Goal: Task Accomplishment & Management: Manage account settings

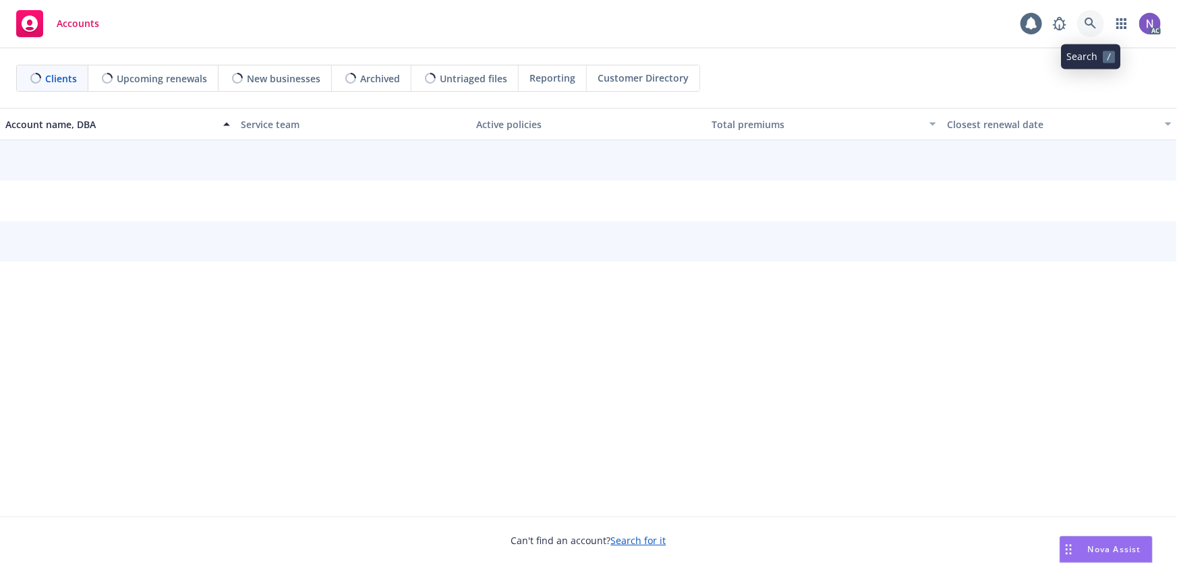
click at [1092, 27] on icon at bounding box center [1091, 24] width 12 height 12
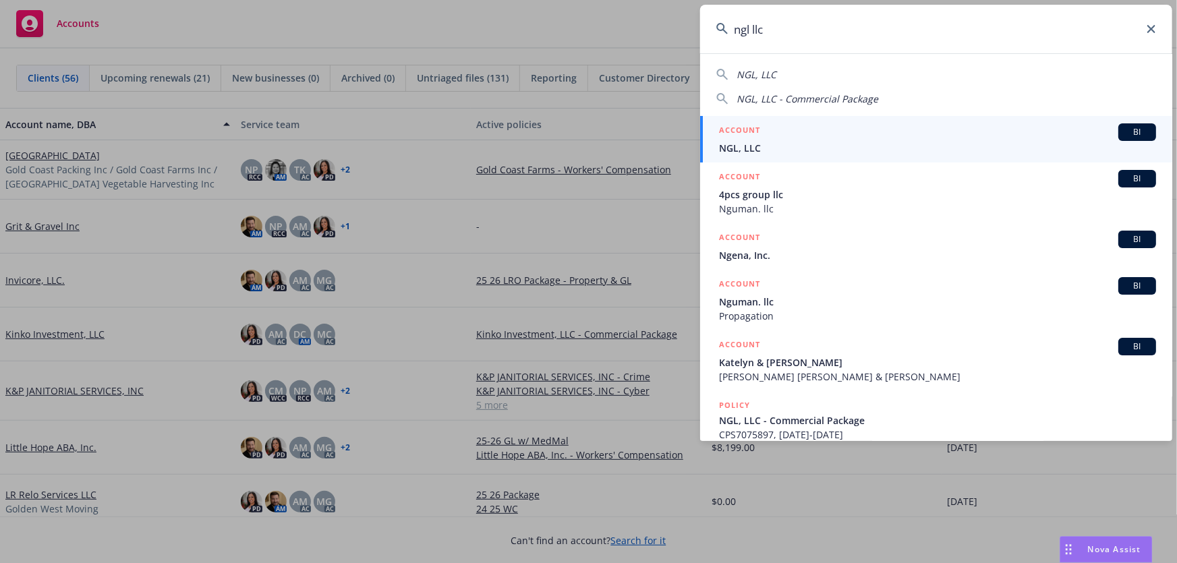
type input "ngl llc"
click at [804, 142] on span "NGL, LLC" at bounding box center [937, 148] width 437 height 14
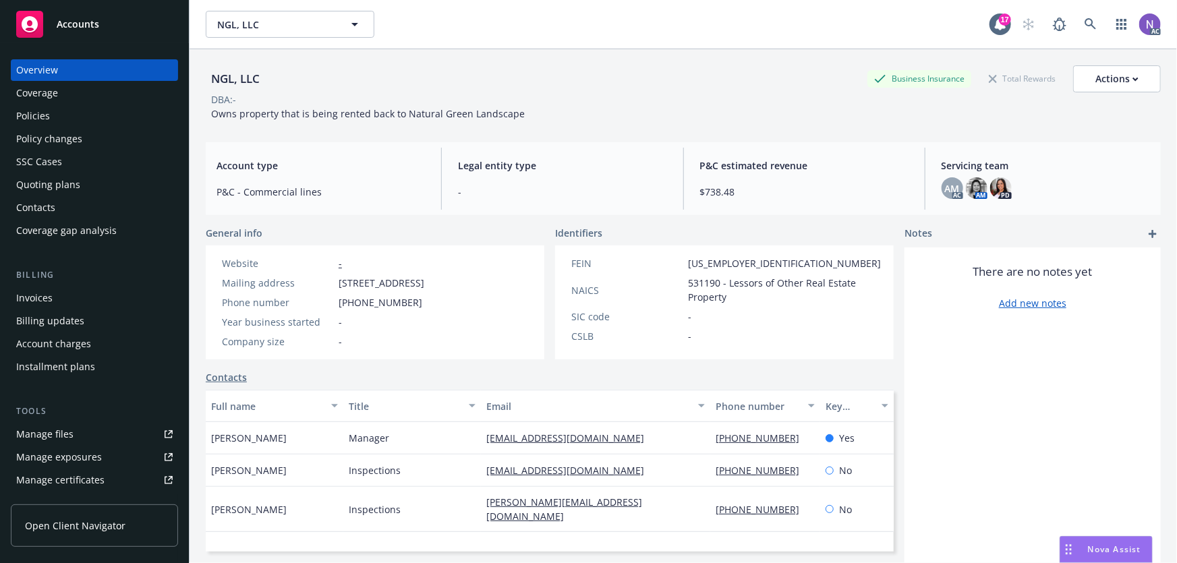
click at [114, 147] on div "Policy changes" at bounding box center [94, 139] width 157 height 22
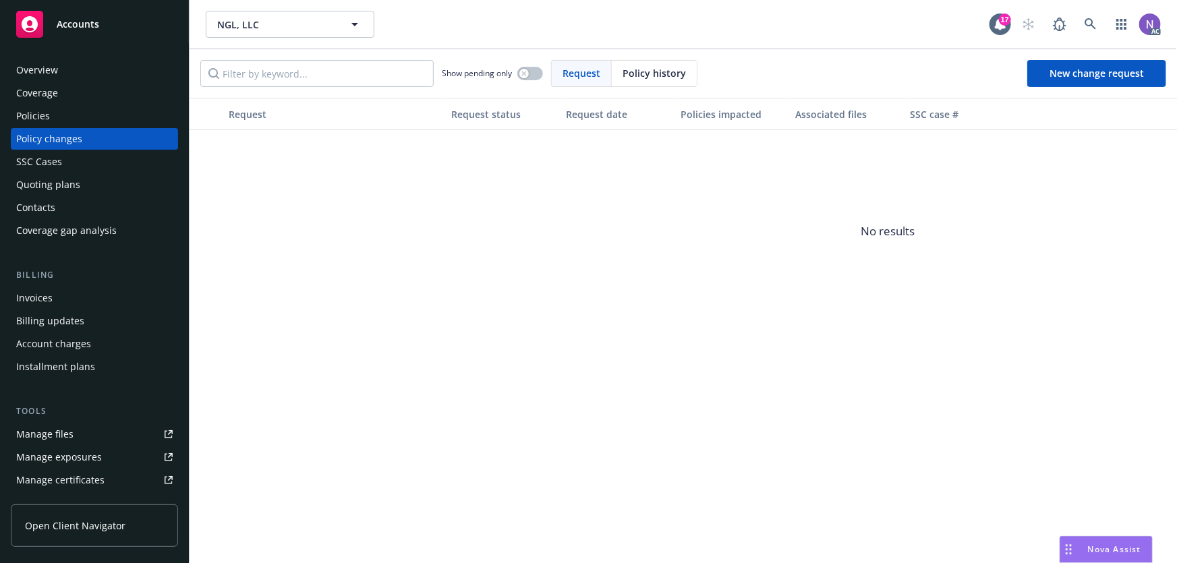
click at [76, 106] on div "Policies" at bounding box center [94, 116] width 157 height 22
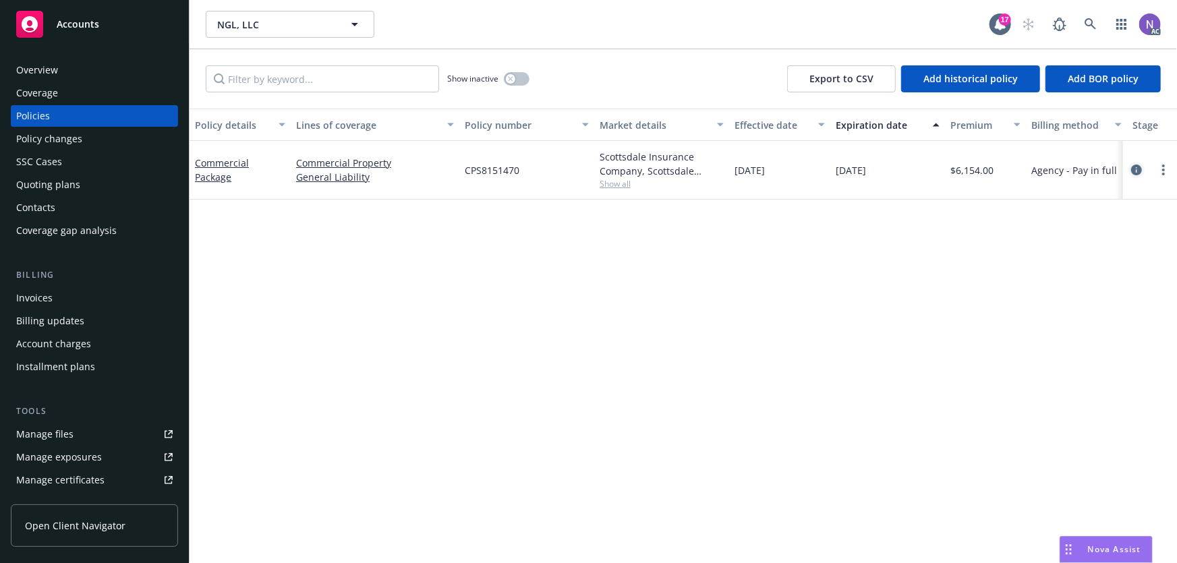
click at [1134, 169] on icon "circleInformation" at bounding box center [1136, 170] width 11 height 11
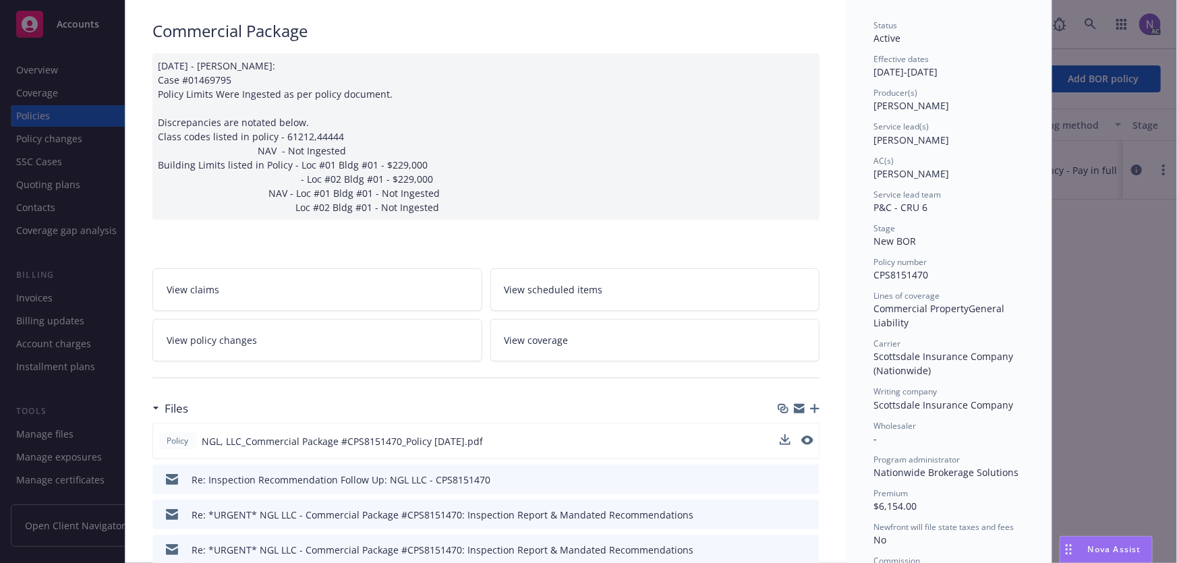
scroll to position [122, 0]
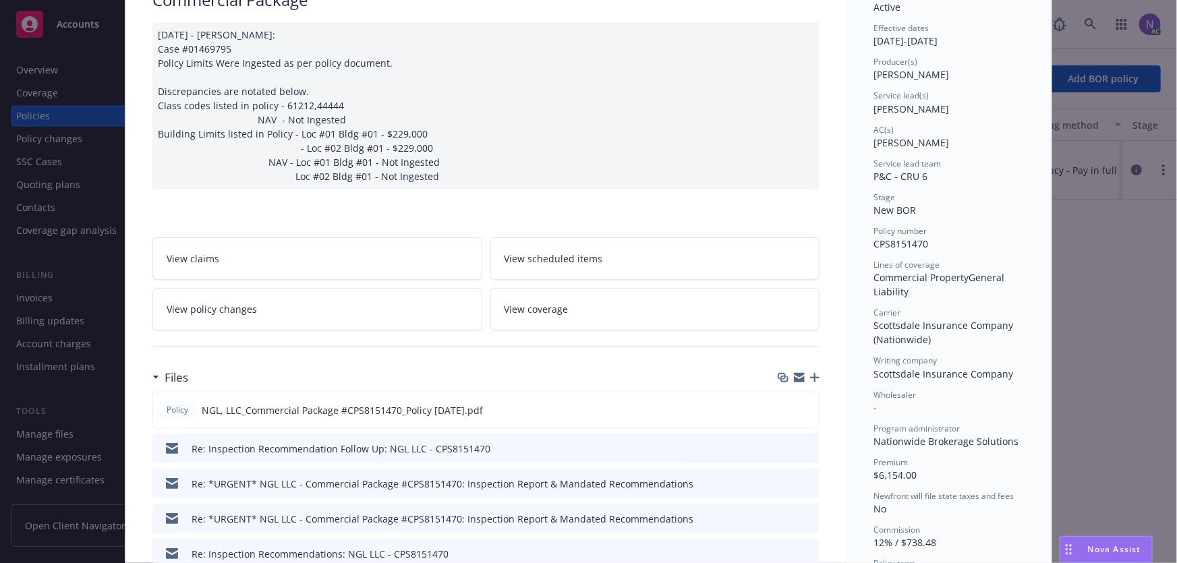
click at [813, 374] on icon "button" at bounding box center [814, 377] width 9 height 9
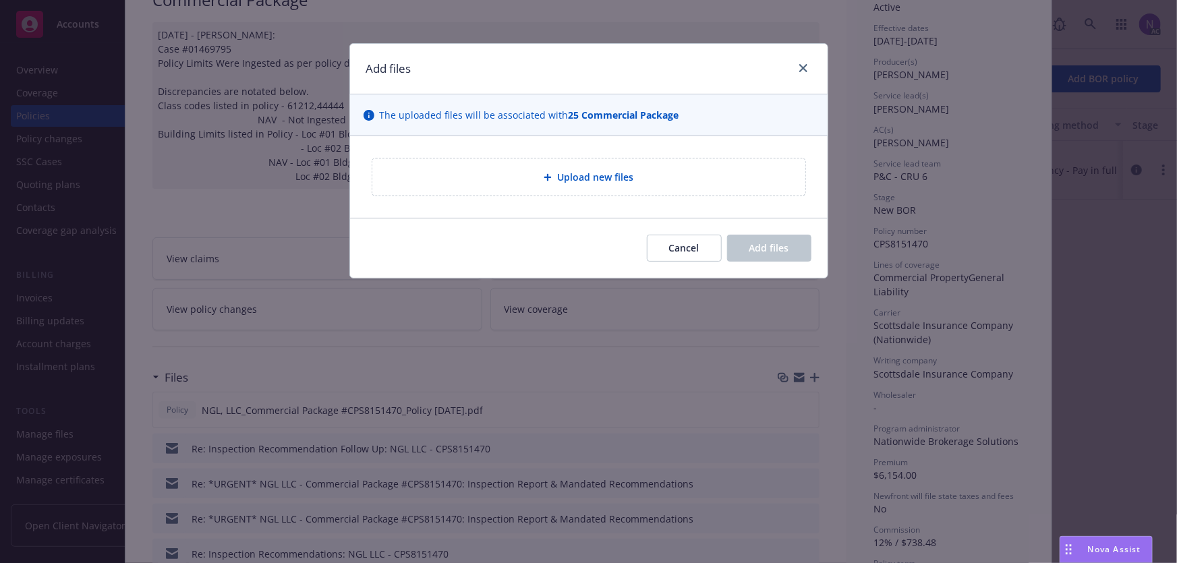
click at [506, 175] on div "Upload new files" at bounding box center [589, 177] width 412 height 16
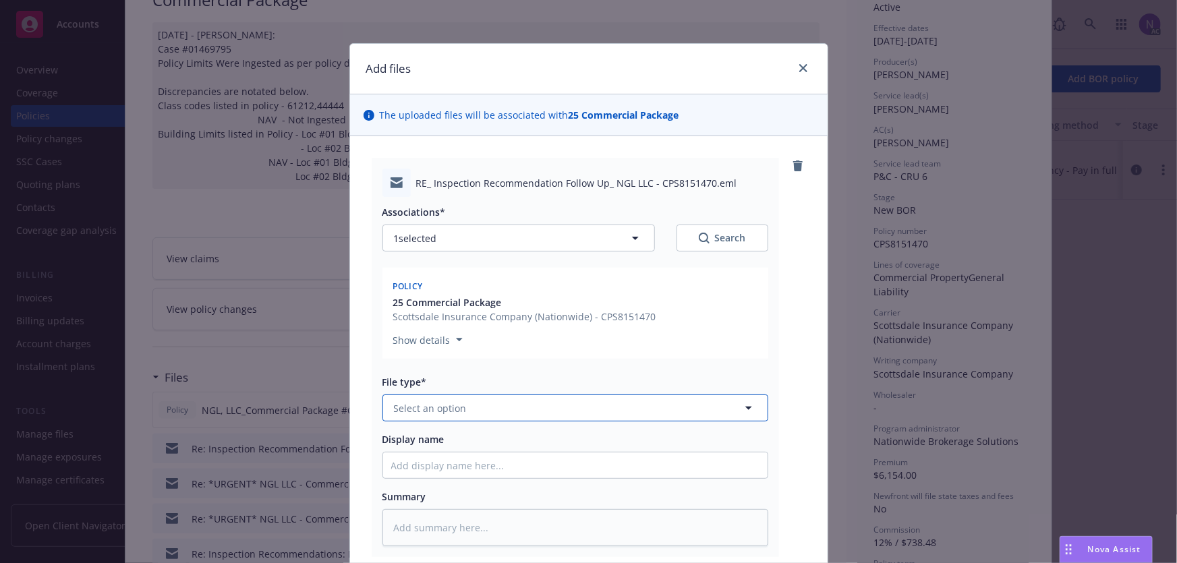
click at [451, 416] on button "Select an option" at bounding box center [576, 408] width 386 height 27
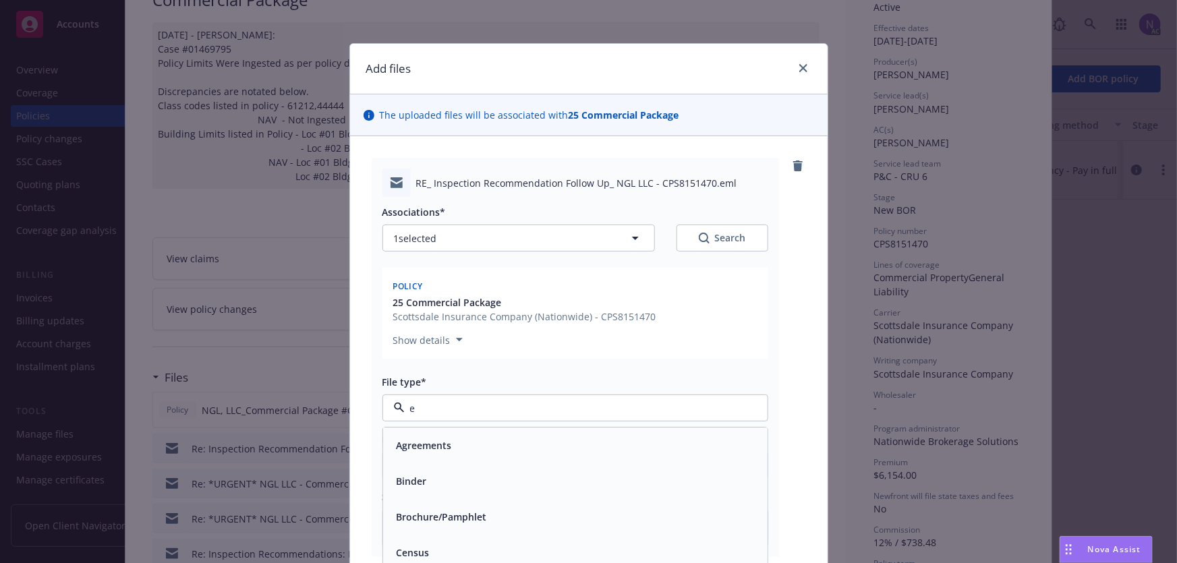
type input "em"
click at [459, 479] on div "Email" at bounding box center [575, 482] width 368 height 20
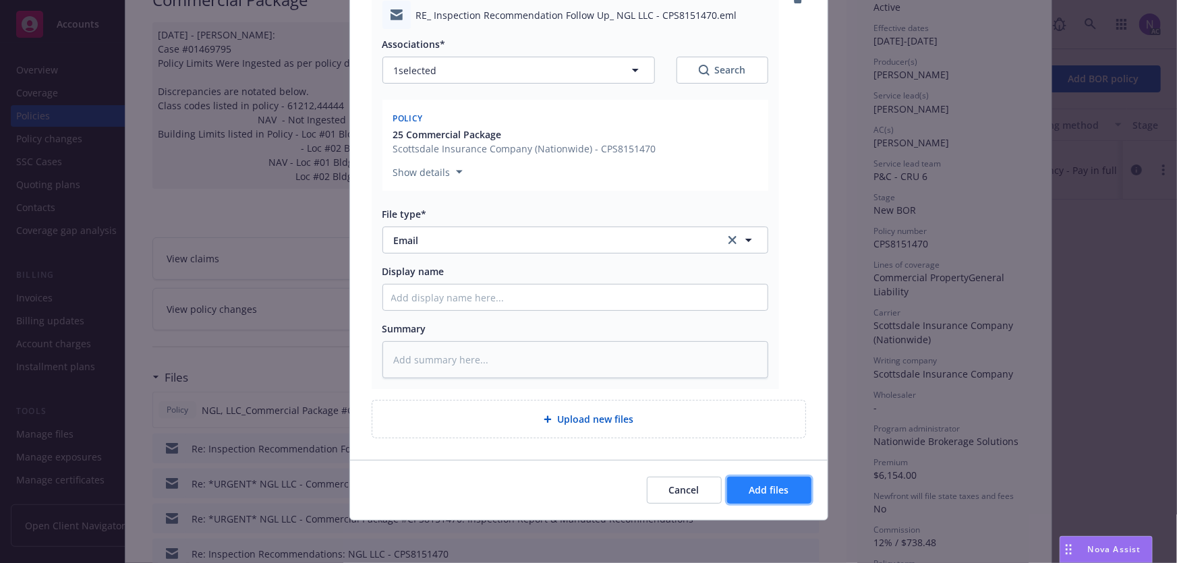
click at [776, 482] on button "Add files" at bounding box center [769, 490] width 84 height 27
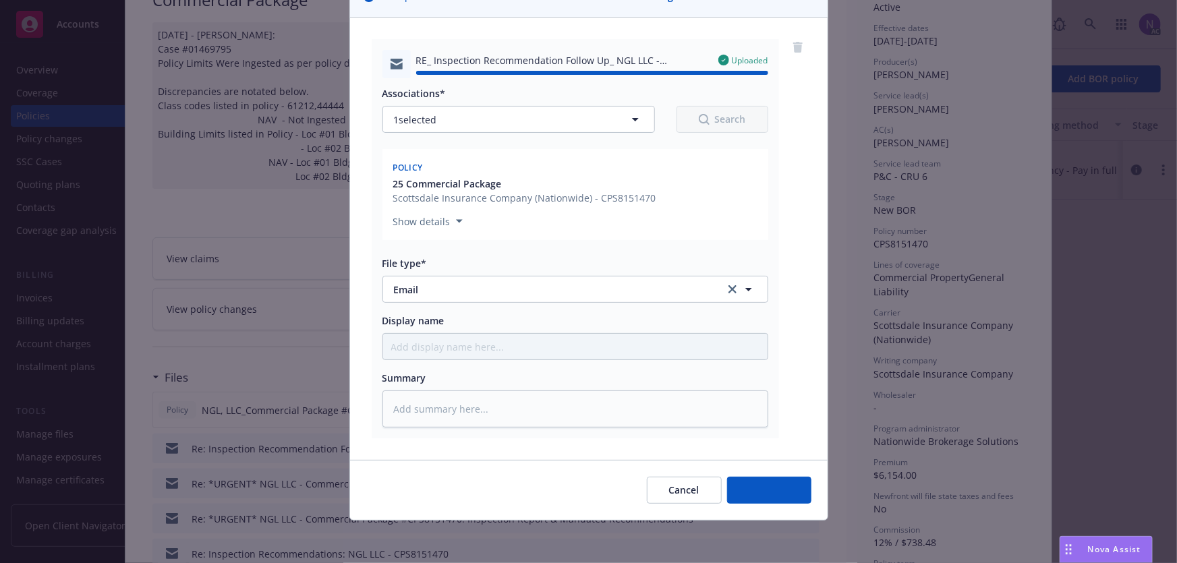
type textarea "x"
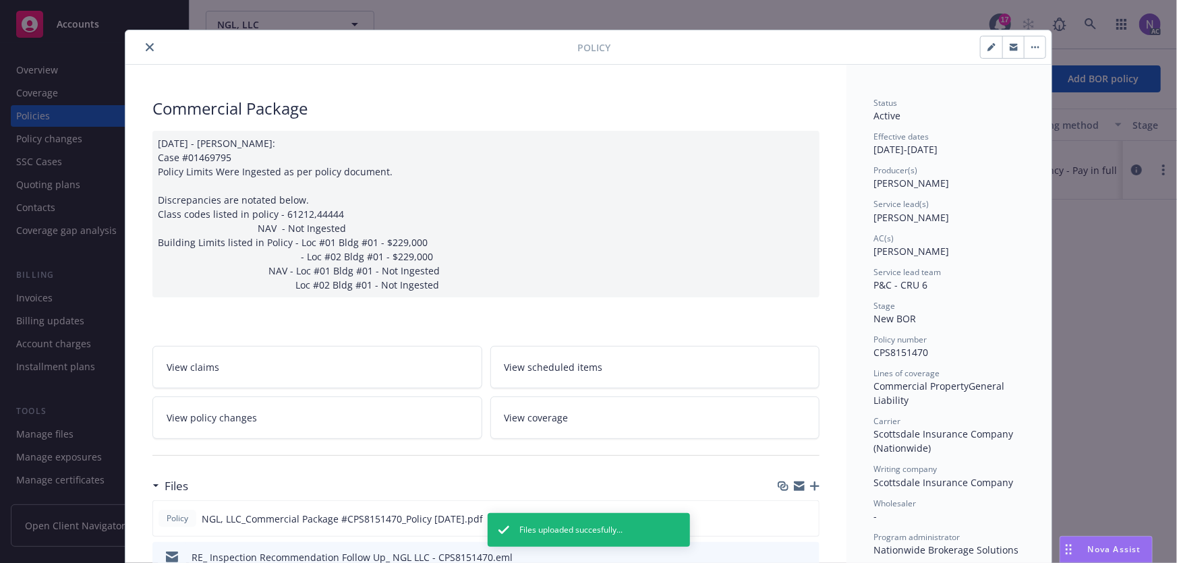
scroll to position [0, 0]
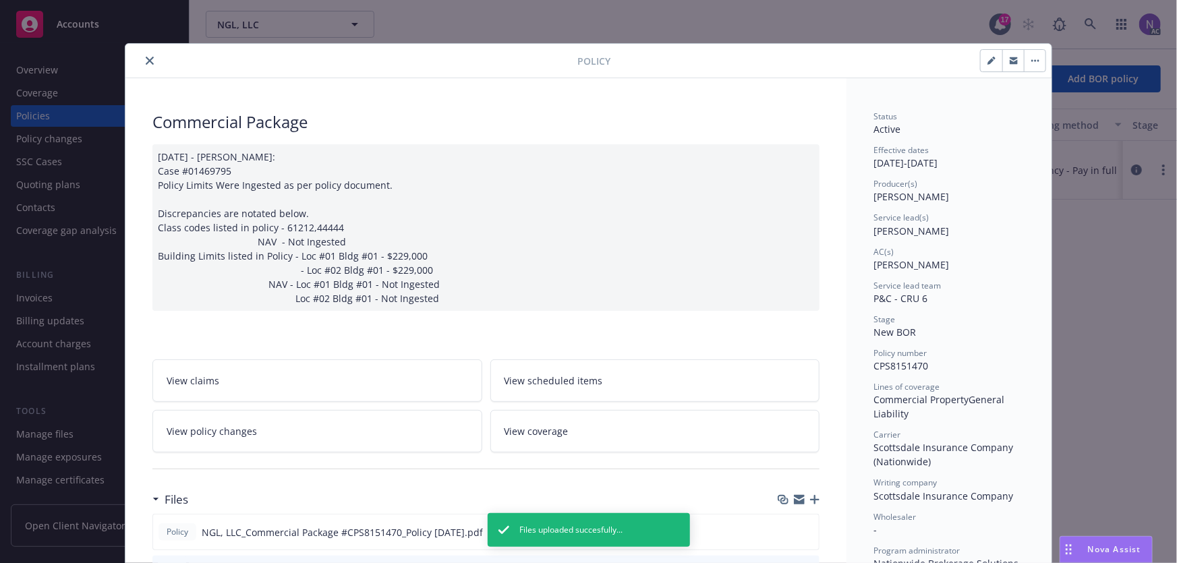
click at [142, 55] on button "close" at bounding box center [150, 61] width 16 height 16
